Goal: Find specific fact: Find specific fact

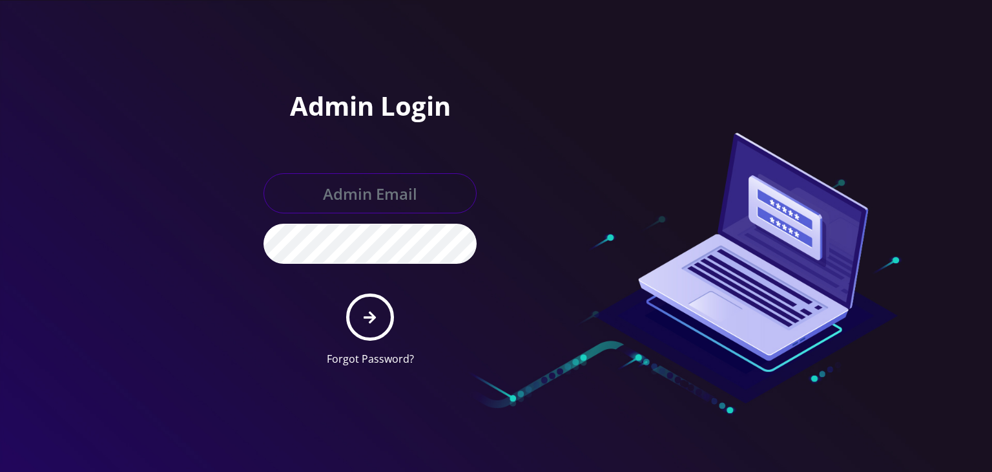
type input "[PERSON_NAME][EMAIL_ADDRESS][DOMAIN_NAME]"
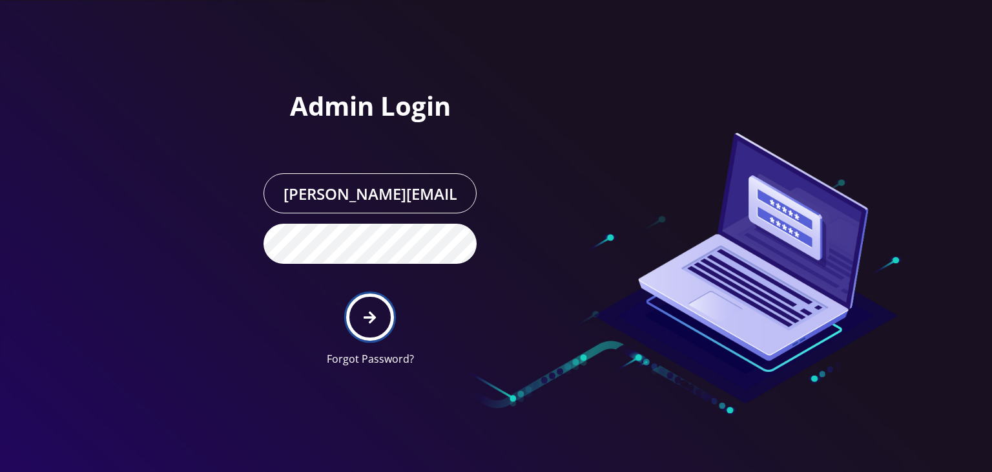
click at [355, 298] on button "submit" at bounding box center [369, 316] width 47 height 47
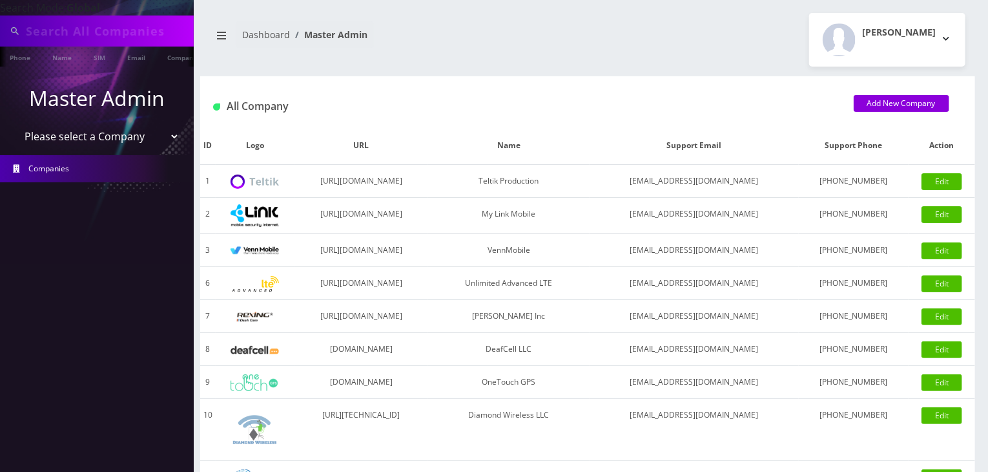
type input "00000000000000003074"
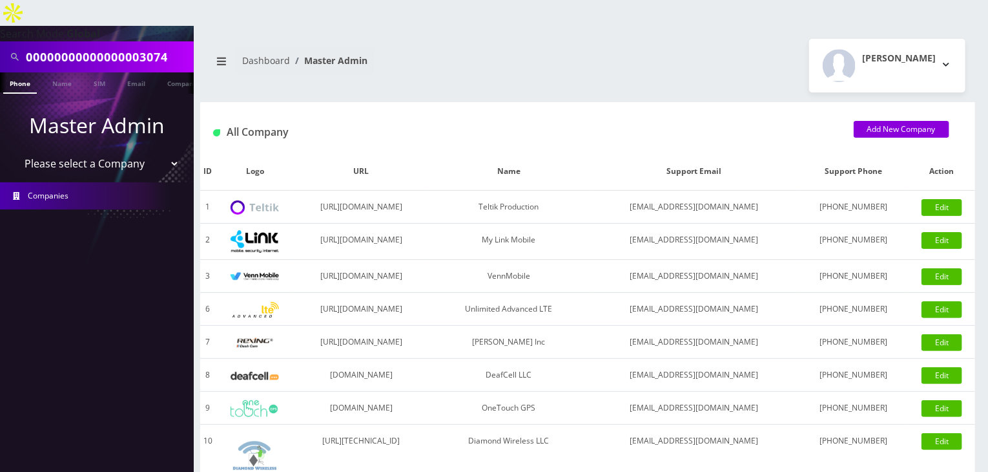
drag, startPoint x: 151, startPoint y: 142, endPoint x: 147, endPoint y: 148, distance: 7.0
click at [150, 151] on select "Please select a Company Teltik Production My Link Mobile VennMobile Unlimited A…" at bounding box center [97, 163] width 165 height 25
select select "13"
click at [15, 151] on select "Please select a Company Teltik Production My Link Mobile VennMobile Unlimited A…" at bounding box center [97, 163] width 165 height 25
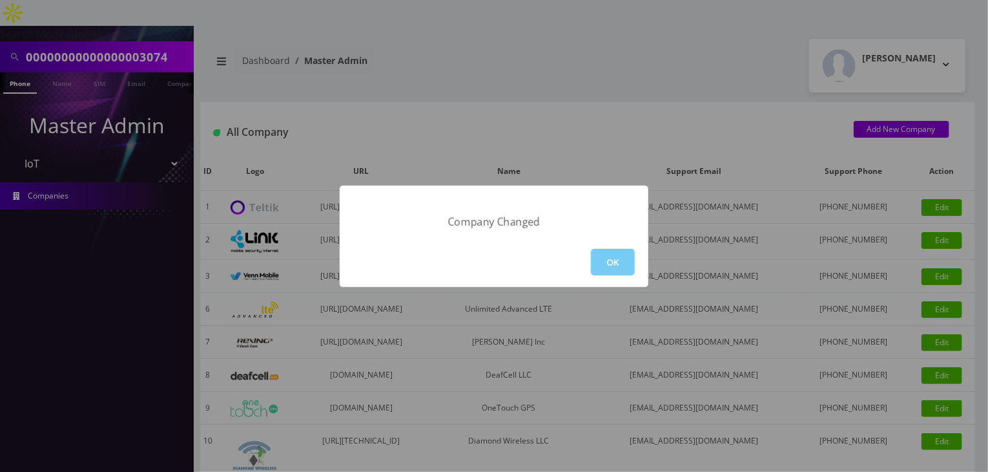
click at [618, 257] on button "OK" at bounding box center [613, 262] width 44 height 26
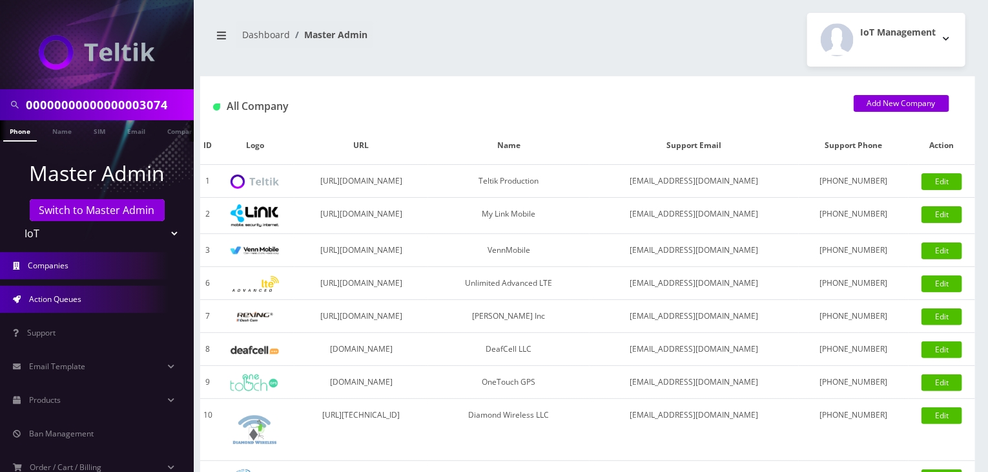
click at [92, 303] on link "Action Queues" at bounding box center [97, 299] width 194 height 27
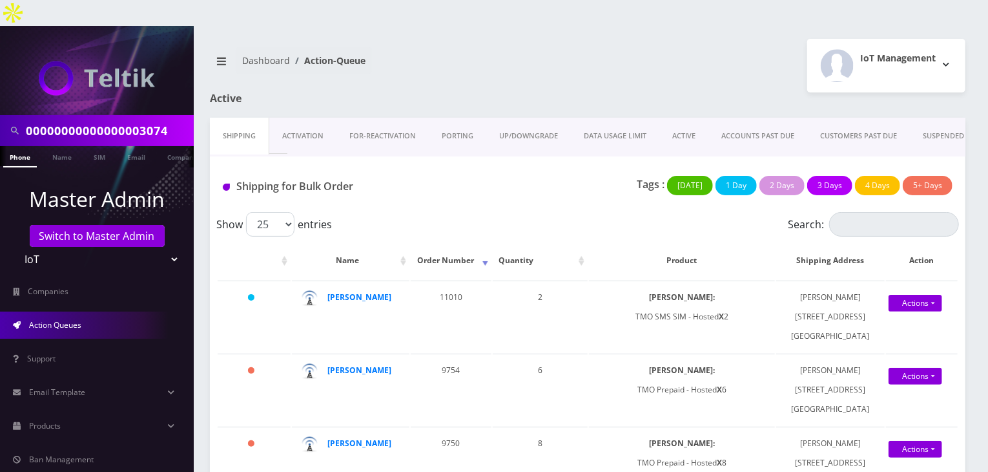
click at [138, 247] on select "Teltik Production My Link Mobile VennMobile Unlimited Advanced LTE Rexing Inc D…" at bounding box center [97, 259] width 165 height 25
select select "1"
click at [15, 247] on select "Teltik Production My Link Mobile VennMobile Unlimited Advanced LTE Rexing Inc D…" at bounding box center [97, 259] width 165 height 25
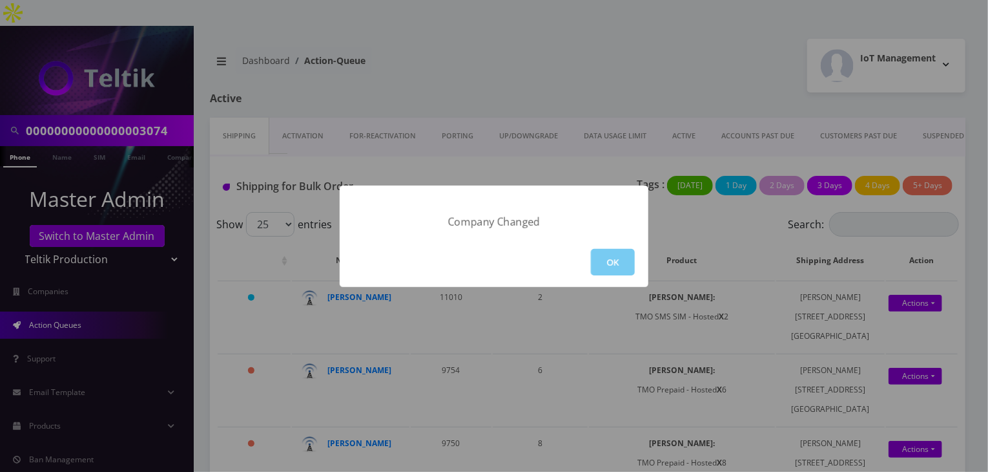
click at [609, 256] on button "OK" at bounding box center [613, 262] width 44 height 26
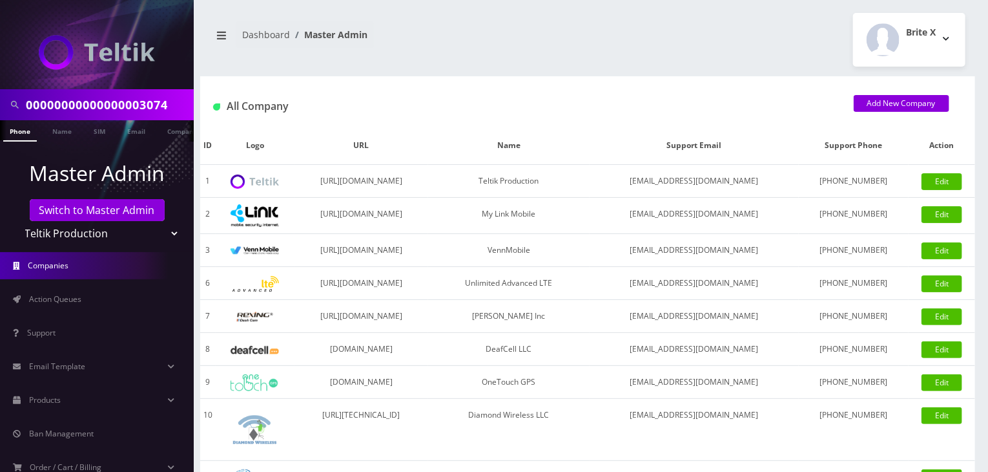
click at [78, 302] on span "Action Queues" at bounding box center [55, 298] width 52 height 11
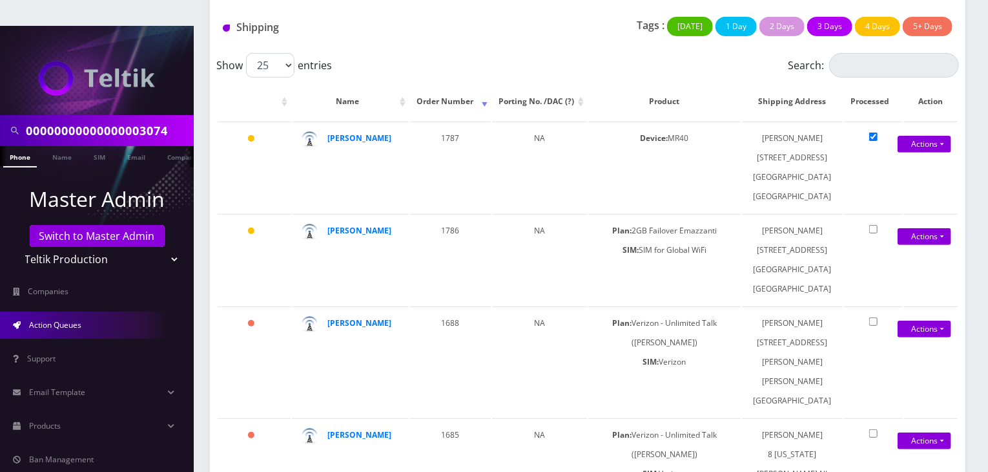
scroll to position [0, 6]
drag, startPoint x: 765, startPoint y: 134, endPoint x: 822, endPoint y: 162, distance: 63.9
click at [822, 162] on td "Daizy Balar 701 Grand Street, Ground Floor Hoboken NJ 07030" at bounding box center [792, 166] width 101 height 91
click at [779, 137] on td "Daizy Balar 701 Grand Street, Ground Floor Hoboken NJ 07030" at bounding box center [792, 166] width 101 height 91
drag, startPoint x: 759, startPoint y: 131, endPoint x: 827, endPoint y: 170, distance: 78.5
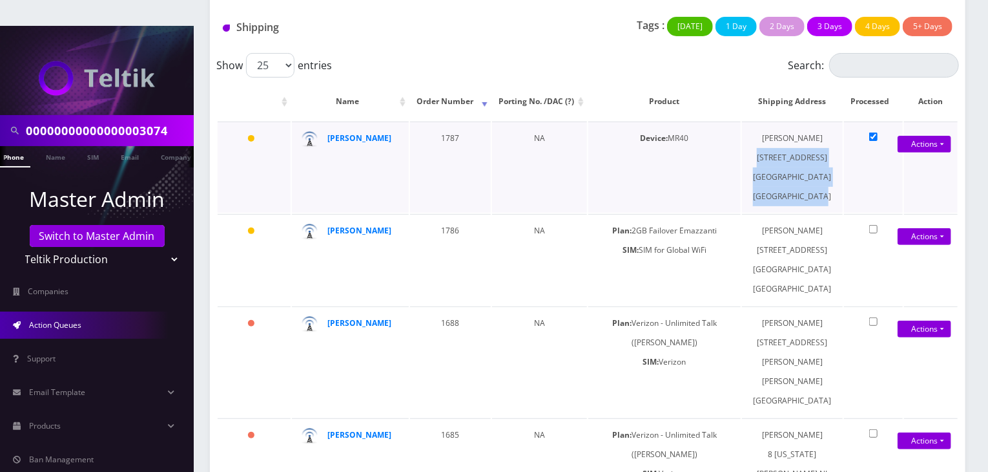
click at [827, 170] on td "Daizy Balar 701 Grand Street, Ground Floor Hoboken NJ 07030" at bounding box center [792, 166] width 101 height 91
copy td "701 Grand Street, Ground Floor Hoboken NJ 07030"
click at [789, 121] on td "Daizy Balar 701 Grand Street, Ground Floor Hoboken NJ 07030" at bounding box center [792, 166] width 101 height 91
click at [788, 121] on td "Daizy Balar 701 Grand Street, Ground Floor Hoboken NJ 07030" at bounding box center [792, 166] width 101 height 91
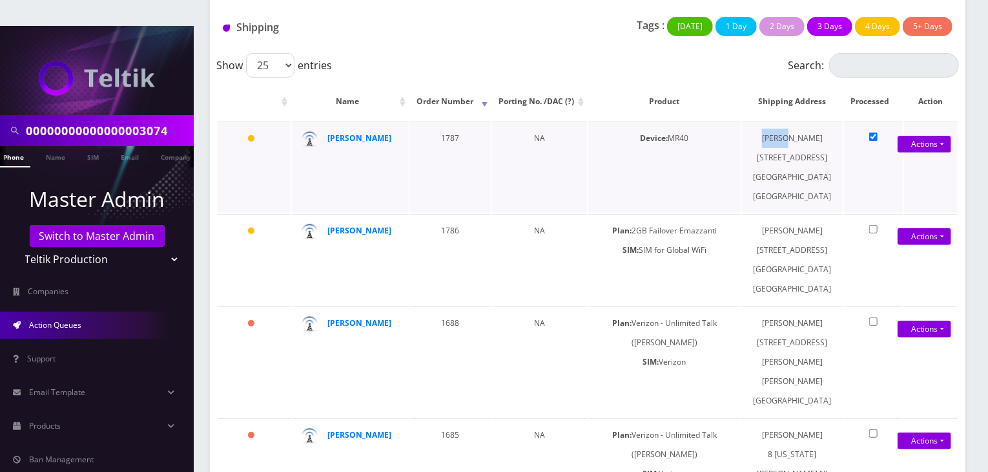
click at [788, 121] on td "Daizy Balar 701 Grand Street, Ground Floor Hoboken NJ 07030" at bounding box center [792, 166] width 101 height 91
click at [86, 247] on select "Teltik Production My Link Mobile VennMobile Unlimited Advanced LTE Rexing Inc D…" at bounding box center [97, 259] width 165 height 25
select select "13"
click at [15, 247] on select "Teltik Production My Link Mobile VennMobile Unlimited Advanced LTE Rexing Inc D…" at bounding box center [97, 259] width 165 height 25
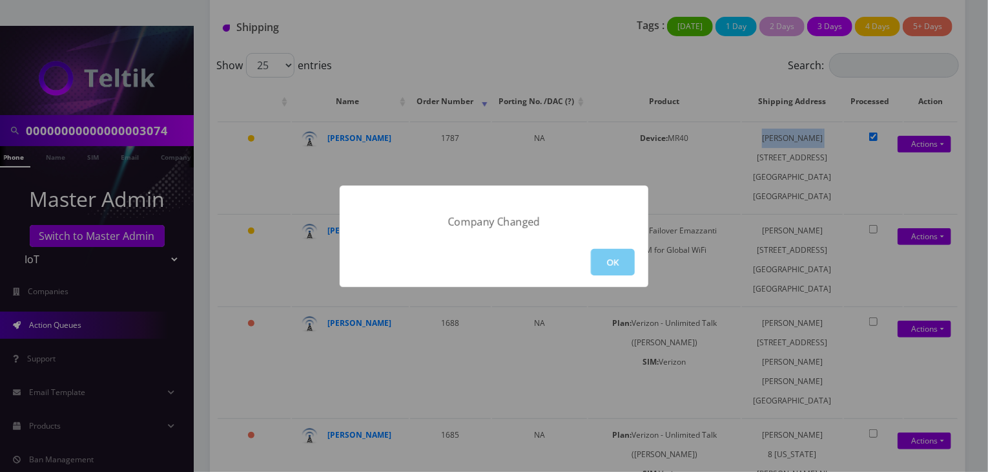
click at [615, 258] on button "OK" at bounding box center [613, 262] width 44 height 26
